Goal: Find specific page/section: Find specific page/section

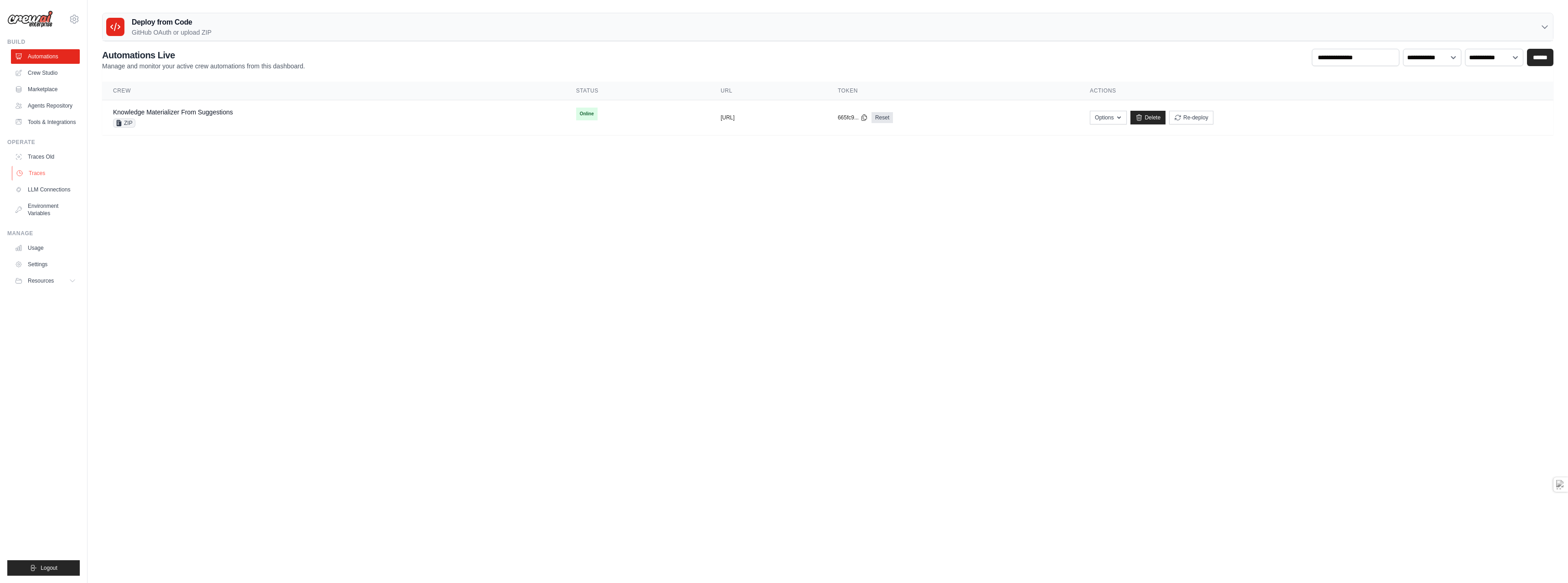
click at [27, 178] on link "Traces" at bounding box center [46, 173] width 69 height 15
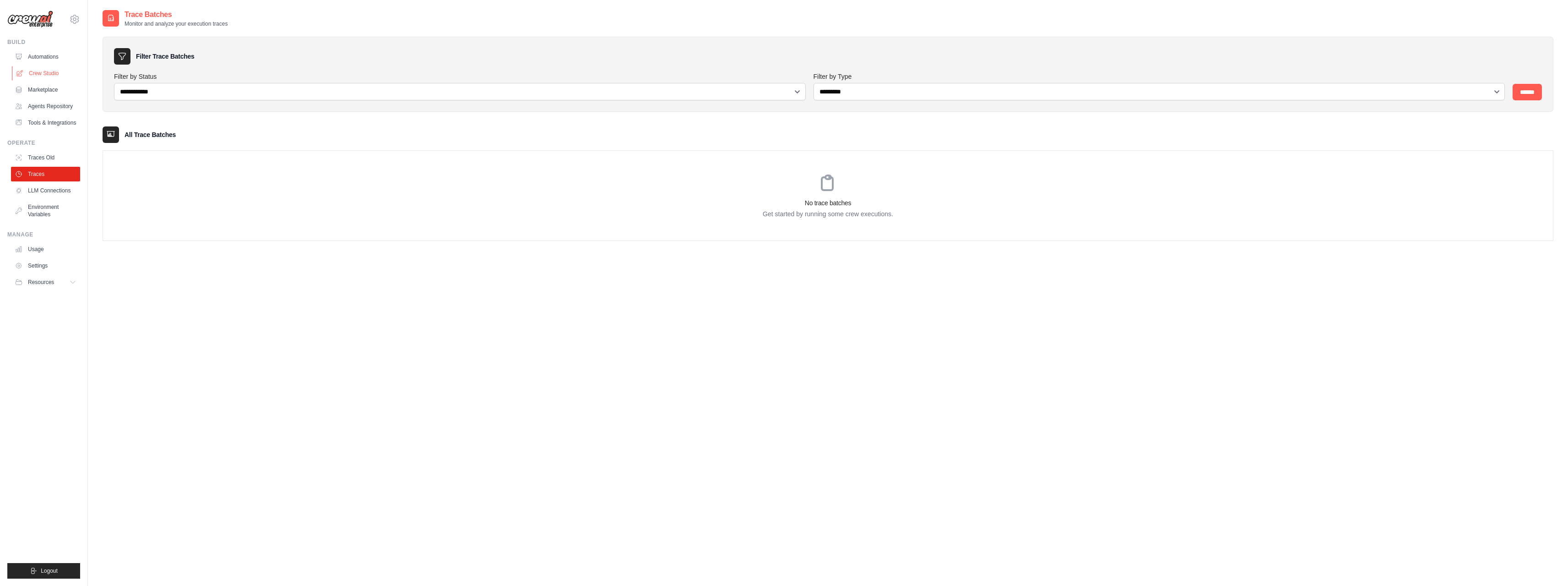
click at [46, 71] on link "Crew Studio" at bounding box center [46, 73] width 69 height 15
